Goal: Complete application form

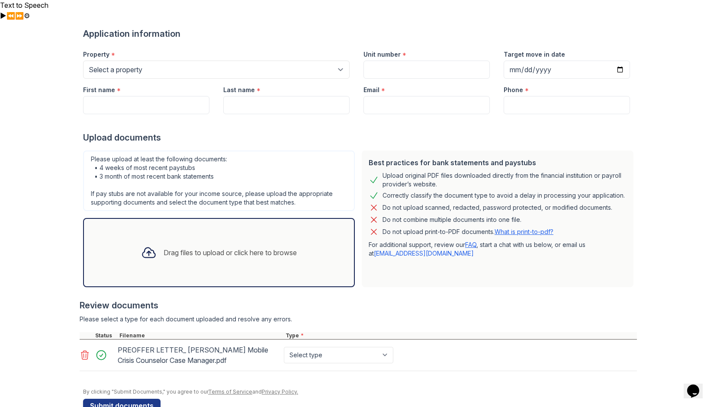
scroll to position [67, 0]
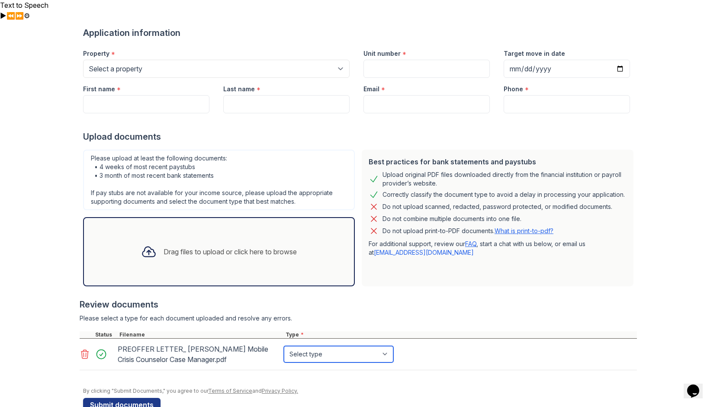
click at [340, 346] on select "Select type Paystub Bank Statement Offer Letter Tax Documents Benefit Award Let…" at bounding box center [338, 354] width 109 height 16
select select "offer_letter"
click at [284, 346] on select "Select type Paystub Bank Statement Offer Letter Tax Documents Benefit Award Let…" at bounding box center [338, 354] width 109 height 16
click at [214, 247] on div "Drag files to upload or click here to browse" at bounding box center [230, 252] width 133 height 10
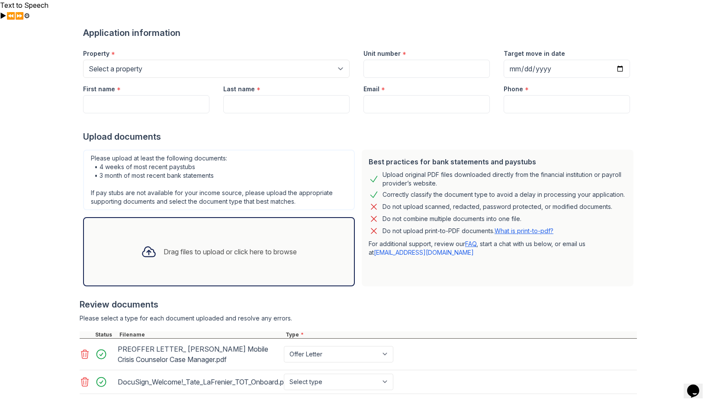
scroll to position [90, 0]
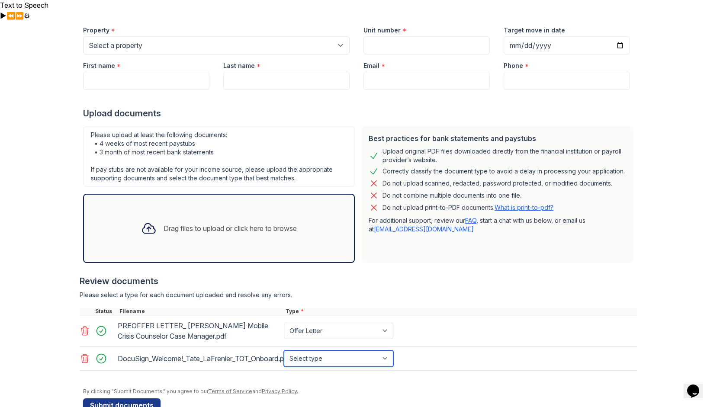
click at [311, 351] on select "Select type Paystub Bank Statement Offer Letter Tax Documents Benefit Award Let…" at bounding box center [338, 359] width 109 height 16
select select "offer_letter"
click at [284, 351] on select "Select type Paystub Bank Statement Offer Letter Tax Documents Benefit Award Let…" at bounding box center [338, 359] width 109 height 16
click at [186, 223] on div "Drag files to upload or click here to browse" at bounding box center [230, 228] width 133 height 10
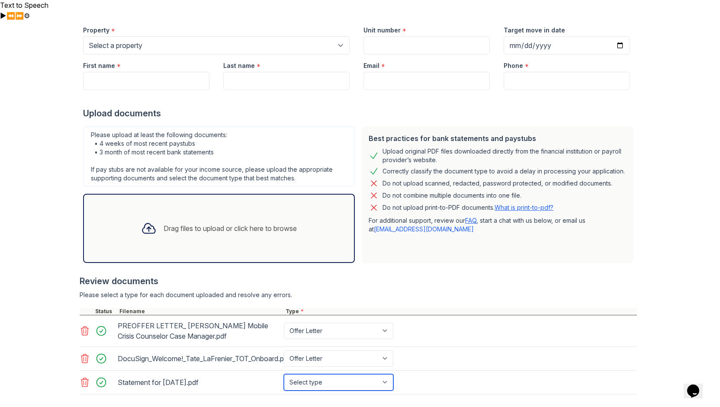
click at [330, 374] on select "Select type Paystub Bank Statement Offer Letter Tax Documents Benefit Award Let…" at bounding box center [338, 382] width 109 height 16
select select "paystub"
click at [284, 374] on select "Select type Paystub Bank Statement Offer Letter Tax Documents Benefit Award Let…" at bounding box center [338, 382] width 109 height 16
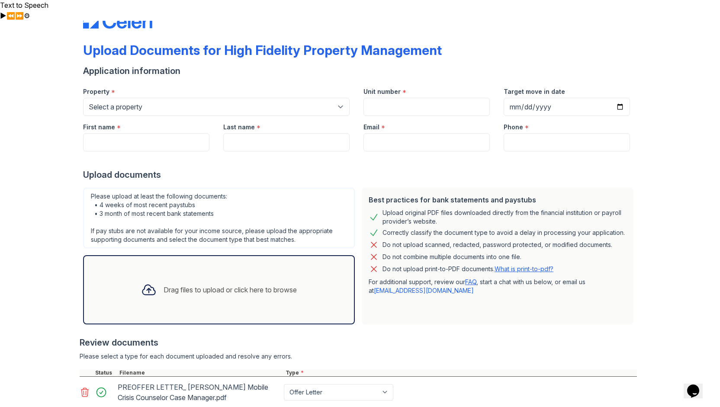
scroll to position [0, 0]
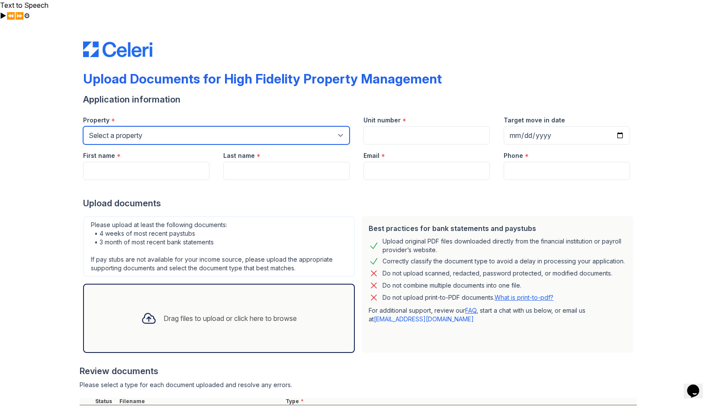
click at [175, 126] on select "Select a property [STREET_ADDRESS][GEOGRAPHIC_DATA][US_STATE][STREET_ADDRESS] […" at bounding box center [216, 135] width 267 height 18
select select "4798"
click at [83, 126] on select "Select a property [STREET_ADDRESS][GEOGRAPHIC_DATA][US_STATE][STREET_ADDRESS] […" at bounding box center [216, 135] width 267 height 18
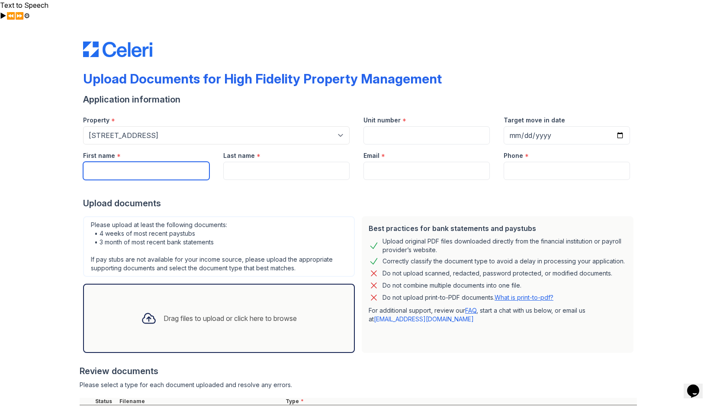
click at [149, 162] on input "First name" at bounding box center [146, 171] width 126 height 18
type input "[PERSON_NAME]"
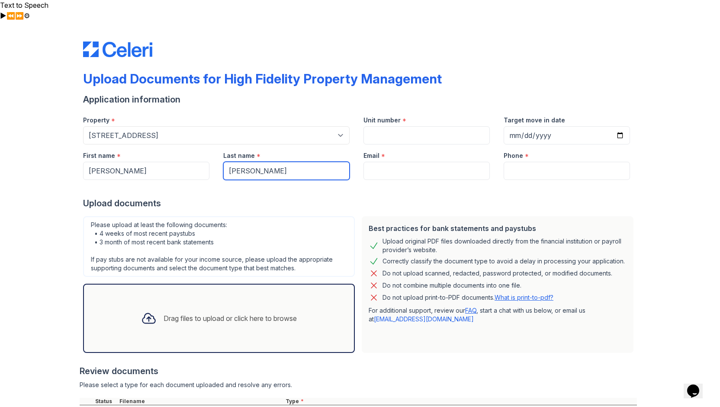
type input "[PERSON_NAME]"
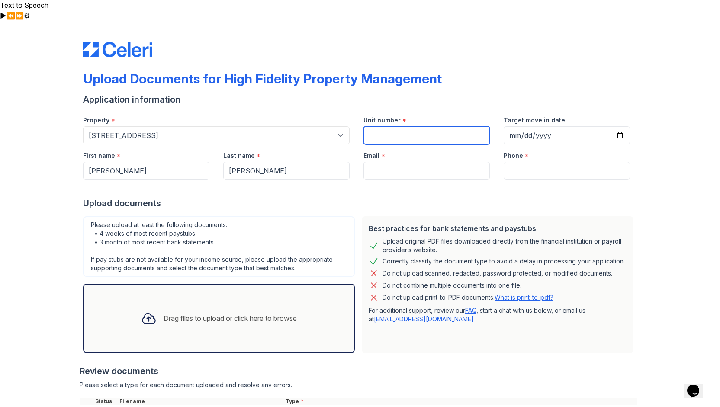
click at [406, 126] on input "Unit number" at bounding box center [426, 135] width 126 height 18
click at [388, 126] on input "Unit number" at bounding box center [426, 135] width 126 height 18
paste input "4750-2W"
type input "4750-2W"
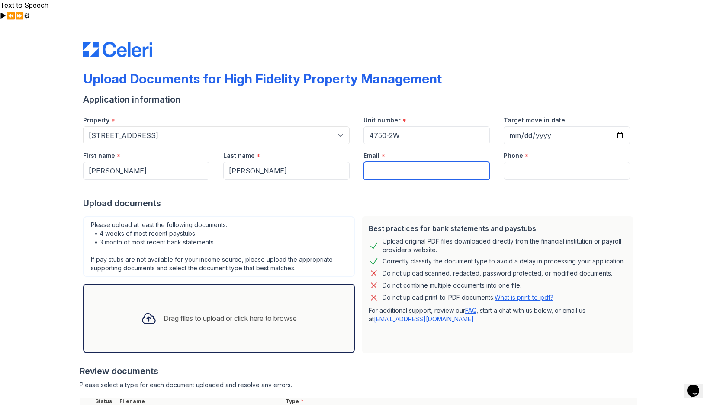
click at [398, 162] on input "Email" at bounding box center [426, 171] width 126 height 18
click at [627, 115] on div "Target move in date" at bounding box center [567, 126] width 140 height 35
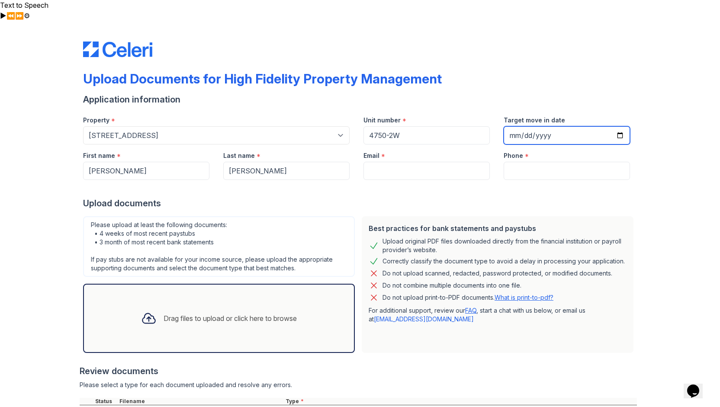
click at [617, 126] on input "Target move in date" at bounding box center [567, 135] width 126 height 18
type input "[DATE]"
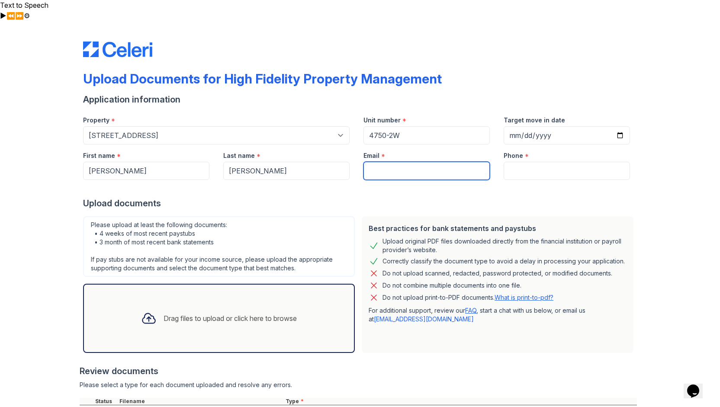
click at [376, 162] on input "Email" at bounding box center [426, 171] width 126 height 18
type input "[EMAIL_ADDRESS][DOMAIN_NAME]"
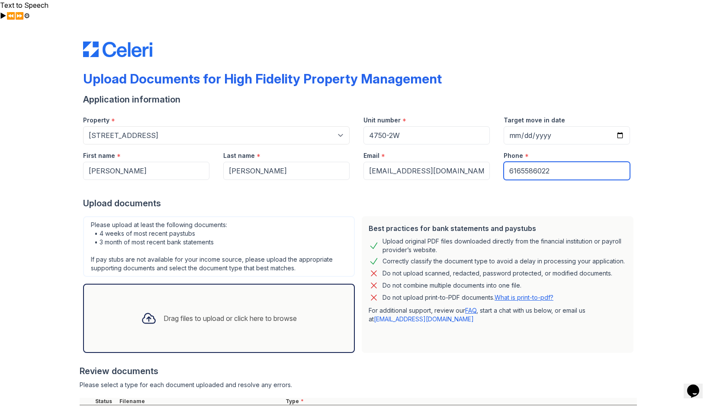
type input "6165586022"
click at [424, 256] on div "Correctly classify the document type to avoid a delay in processing your applic…" at bounding box center [504, 261] width 242 height 10
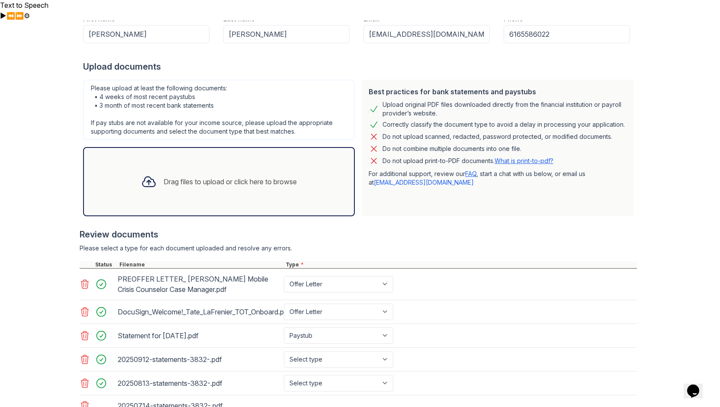
scroll to position [181, 0]
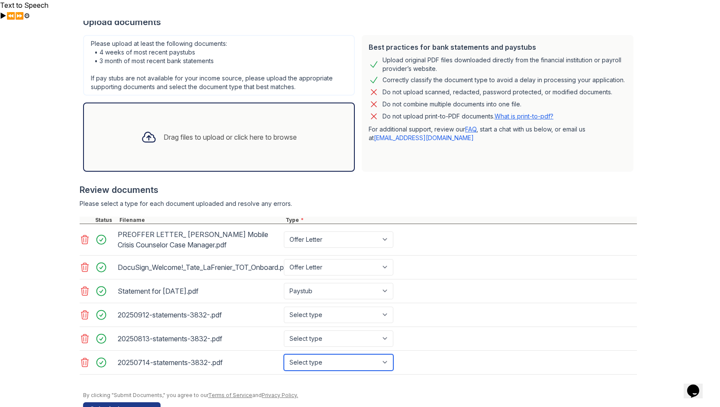
click at [340, 354] on select "Select type Paystub Bank Statement Offer Letter Tax Documents Benefit Award Let…" at bounding box center [338, 362] width 109 height 16
select select "bank_statement"
click at [284, 354] on select "Select type Paystub Bank Statement Offer Letter Tax Documents Benefit Award Let…" at bounding box center [338, 362] width 109 height 16
click at [332, 331] on select "Select type Paystub Bank Statement Offer Letter Tax Documents Benefit Award Let…" at bounding box center [338, 339] width 109 height 16
select select "bank_statement"
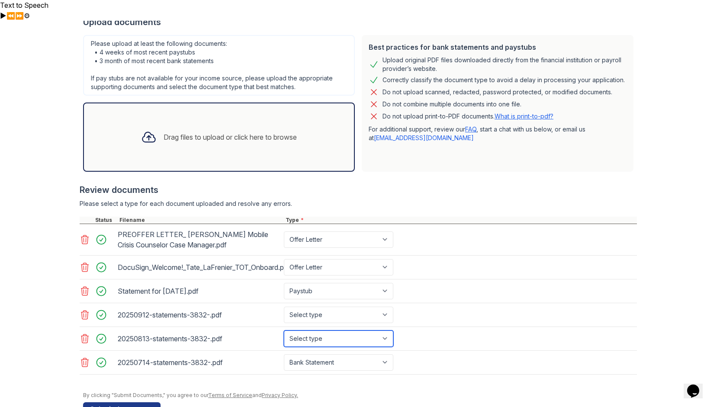
click at [284, 331] on select "Select type Paystub Bank Statement Offer Letter Tax Documents Benefit Award Let…" at bounding box center [338, 339] width 109 height 16
click at [316, 307] on select "Select type Paystub Bank Statement Offer Letter Tax Documents Benefit Award Let…" at bounding box center [338, 315] width 109 height 16
select select "bank_statement"
click at [284, 307] on select "Select type Paystub Bank Statement Offer Letter Tax Documents Benefit Award Let…" at bounding box center [338, 315] width 109 height 16
drag, startPoint x: 141, startPoint y: 386, endPoint x: 241, endPoint y: 260, distance: 161.0
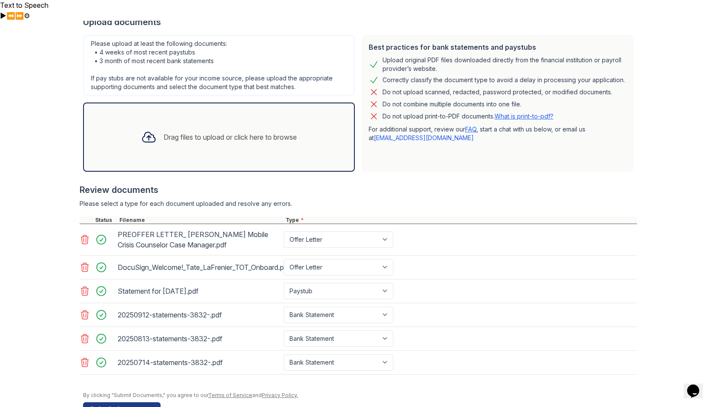
click at [239, 264] on form "Application information Property * Select a property [STREET_ADDRESS][GEOGRAPHI…" at bounding box center [360, 164] width 554 height 504
click at [141, 402] on button "Submit documents" at bounding box center [121, 409] width 77 height 14
